Goal: Book appointment/travel/reservation

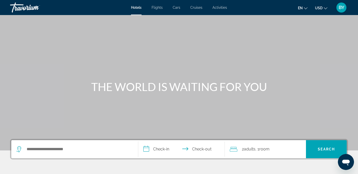
click at [222, 7] on span "Activities" at bounding box center [219, 8] width 15 height 4
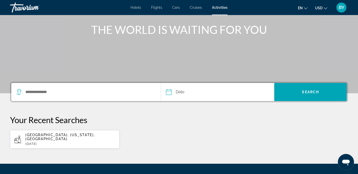
scroll to position [59, 0]
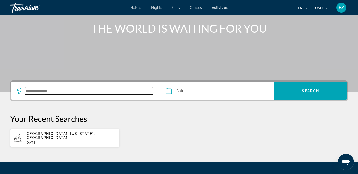
click at [57, 89] on input "Search destination" at bounding box center [89, 91] width 128 height 8
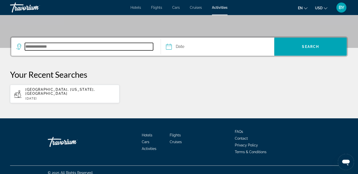
scroll to position [104, 0]
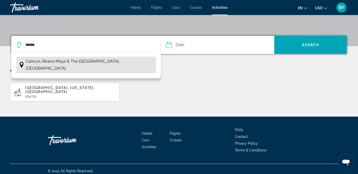
click at [53, 61] on span "Cancun, Riviera Maya & the [GEOGRAPHIC_DATA], [GEOGRAPHIC_DATA]" at bounding box center [89, 65] width 127 height 14
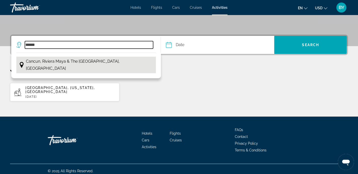
type input "**********"
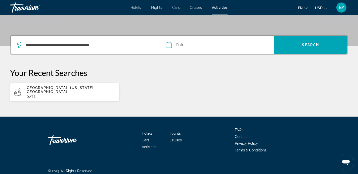
click at [170, 44] on input "Date" at bounding box center [192, 46] width 56 height 20
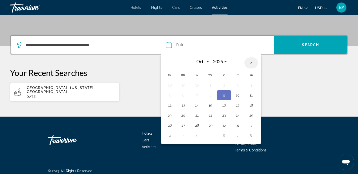
click at [251, 65] on th "Next month" at bounding box center [251, 63] width 14 height 11
select select "**"
click at [212, 116] on button "19" at bounding box center [210, 115] width 8 height 7
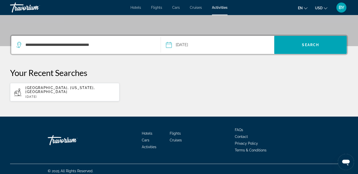
click at [170, 44] on input "**********" at bounding box center [192, 46] width 56 height 20
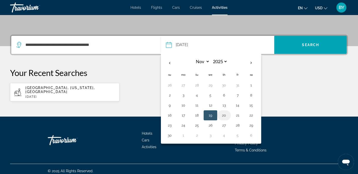
click at [224, 115] on button "20" at bounding box center [224, 115] width 8 height 7
type input "**********"
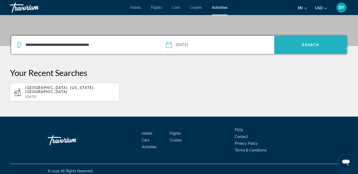
click at [262, 46] on span "Search" at bounding box center [310, 45] width 17 height 4
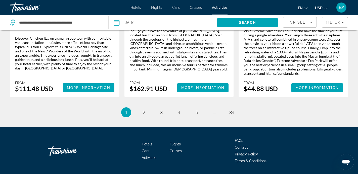
scroll to position [812, 0]
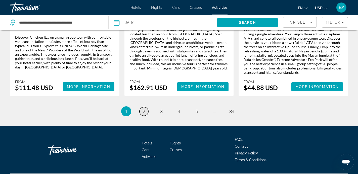
click at [142, 107] on link "page 2" at bounding box center [143, 111] width 9 height 9
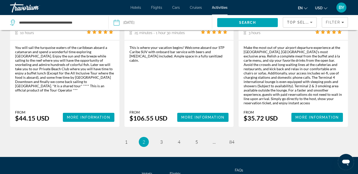
scroll to position [790, 0]
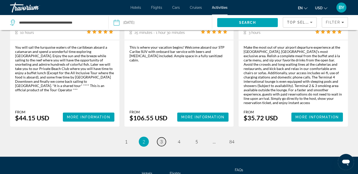
click at [160, 139] on span "3" at bounding box center [161, 142] width 3 height 6
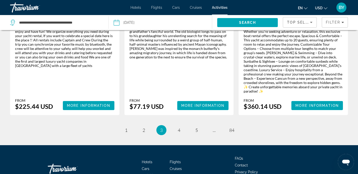
scroll to position [823, 0]
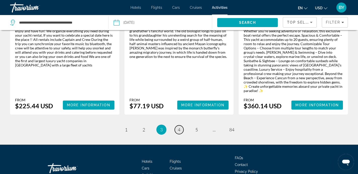
click at [178, 127] on span "4" at bounding box center [179, 130] width 3 height 6
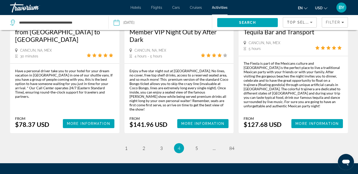
scroll to position [814, 0]
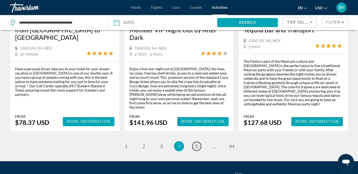
click at [196, 144] on span "5" at bounding box center [196, 147] width 3 height 6
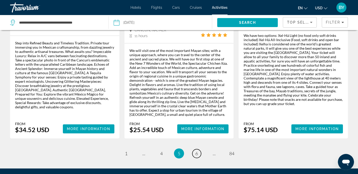
scroll to position [836, 0]
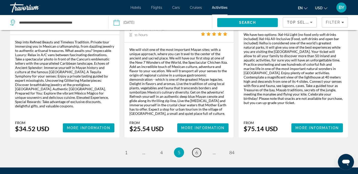
click at [196, 150] on span "6" at bounding box center [196, 153] width 3 height 6
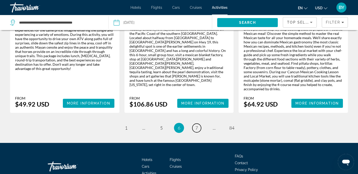
scroll to position [817, 0]
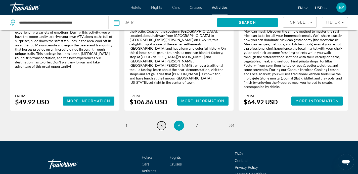
click at [163, 122] on link "page 5" at bounding box center [161, 126] width 9 height 9
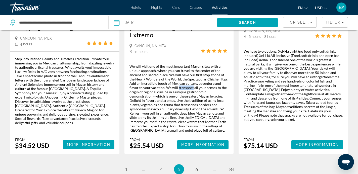
scroll to position [816, 0]
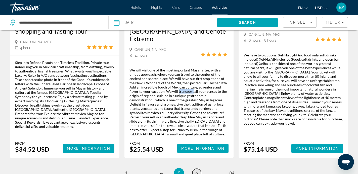
click at [195, 171] on span "6" at bounding box center [196, 174] width 3 height 6
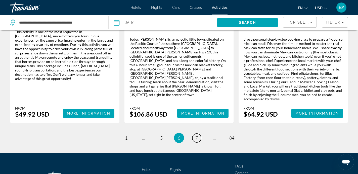
scroll to position [838, 0]
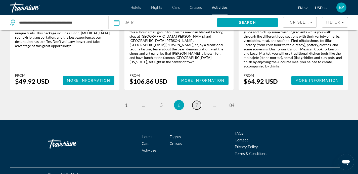
click at [198, 101] on link "page 7" at bounding box center [196, 105] width 9 height 9
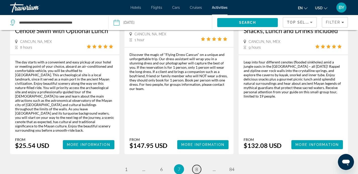
scroll to position [813, 0]
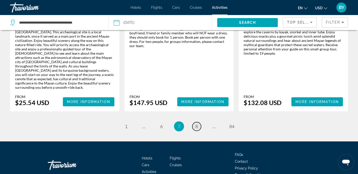
click at [196, 124] on span "8" at bounding box center [196, 127] width 3 height 6
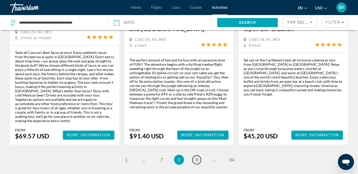
scroll to position [829, 0]
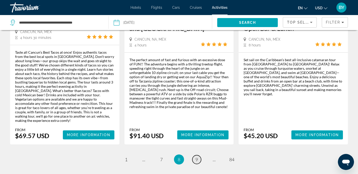
click at [195, 157] on span "9" at bounding box center [196, 160] width 3 height 6
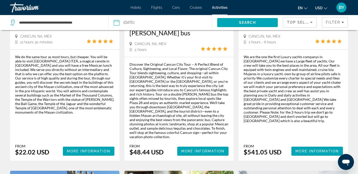
scroll to position [589, 0]
